Goal: Find specific page/section: Find specific page/section

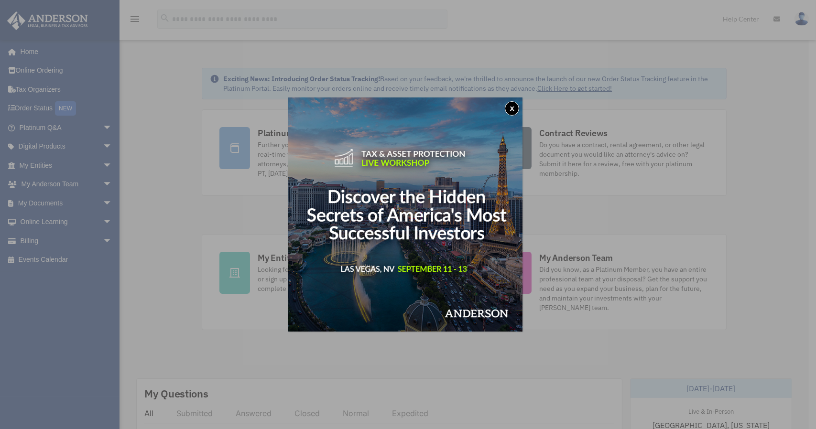
click at [513, 107] on button "x" at bounding box center [512, 108] width 14 height 14
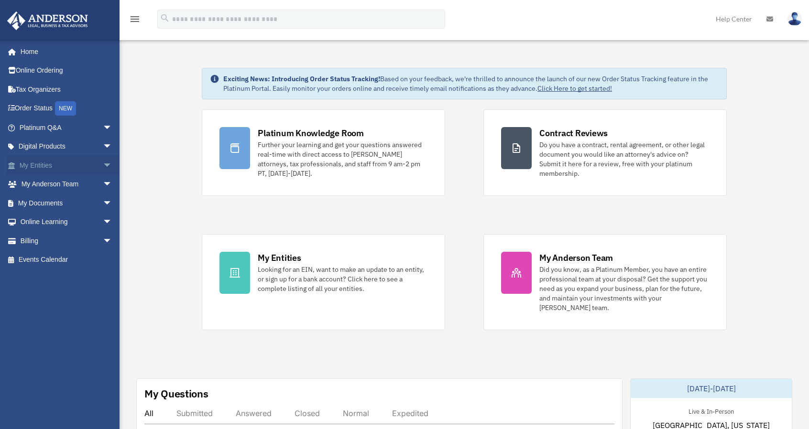
click at [49, 164] on link "My Entities arrow_drop_down" at bounding box center [67, 165] width 120 height 19
click at [103, 165] on span "arrow_drop_down" at bounding box center [112, 166] width 19 height 20
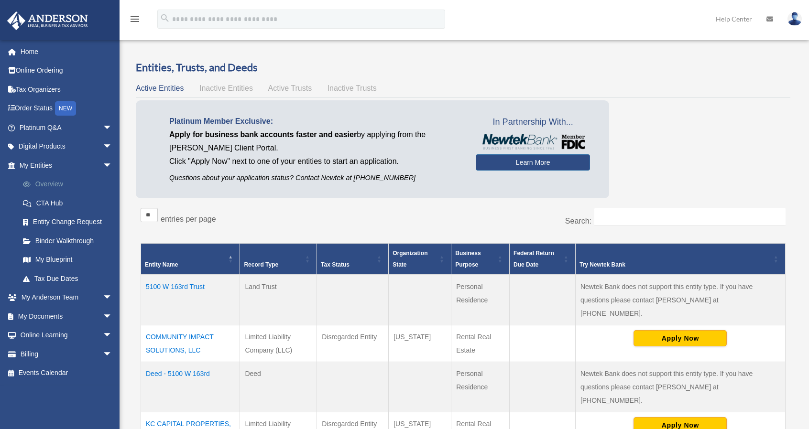
click at [60, 184] on link "Overview" at bounding box center [69, 184] width 113 height 19
click at [63, 260] on link "My Blueprint" at bounding box center [69, 259] width 113 height 19
